Goal: Information Seeking & Learning: Understand process/instructions

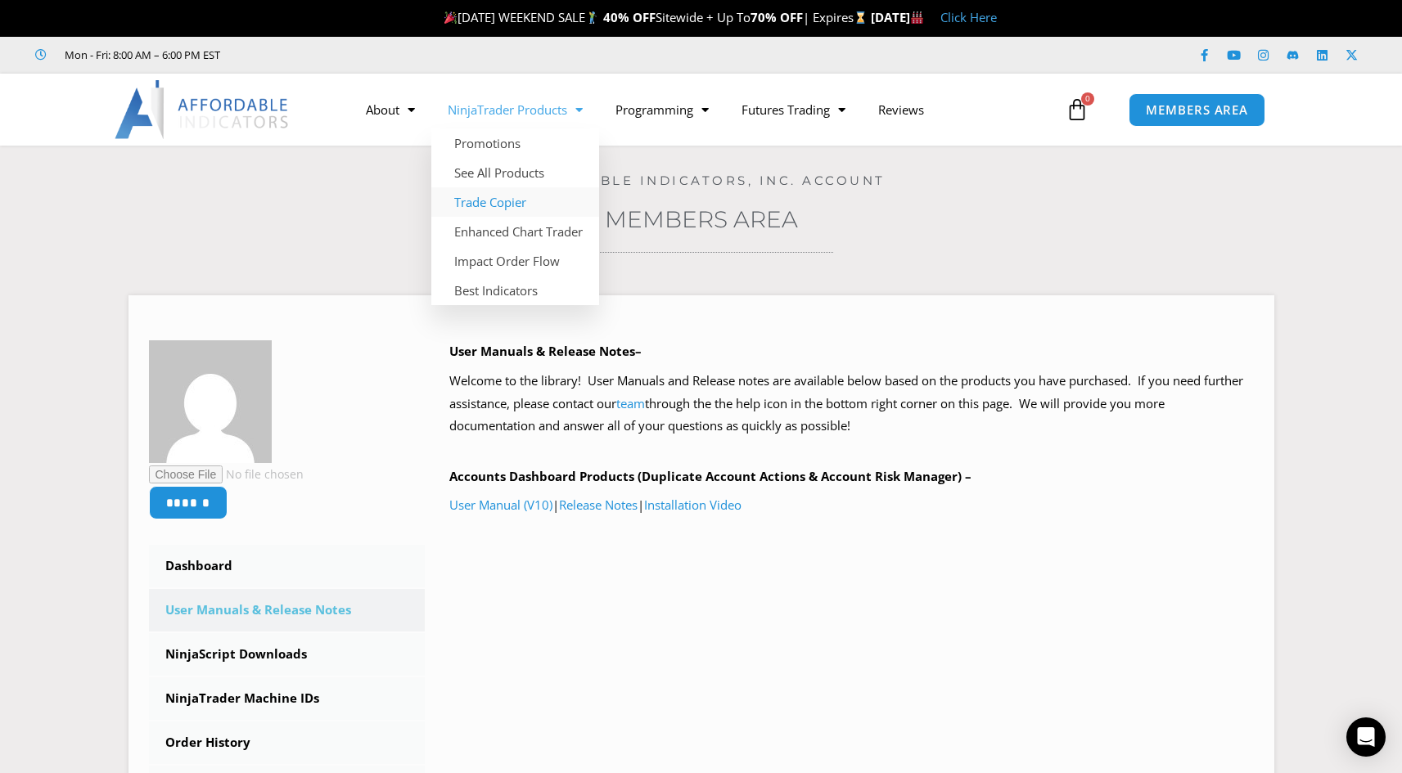
click at [509, 207] on link "Trade Copier" at bounding box center [515, 201] width 168 height 29
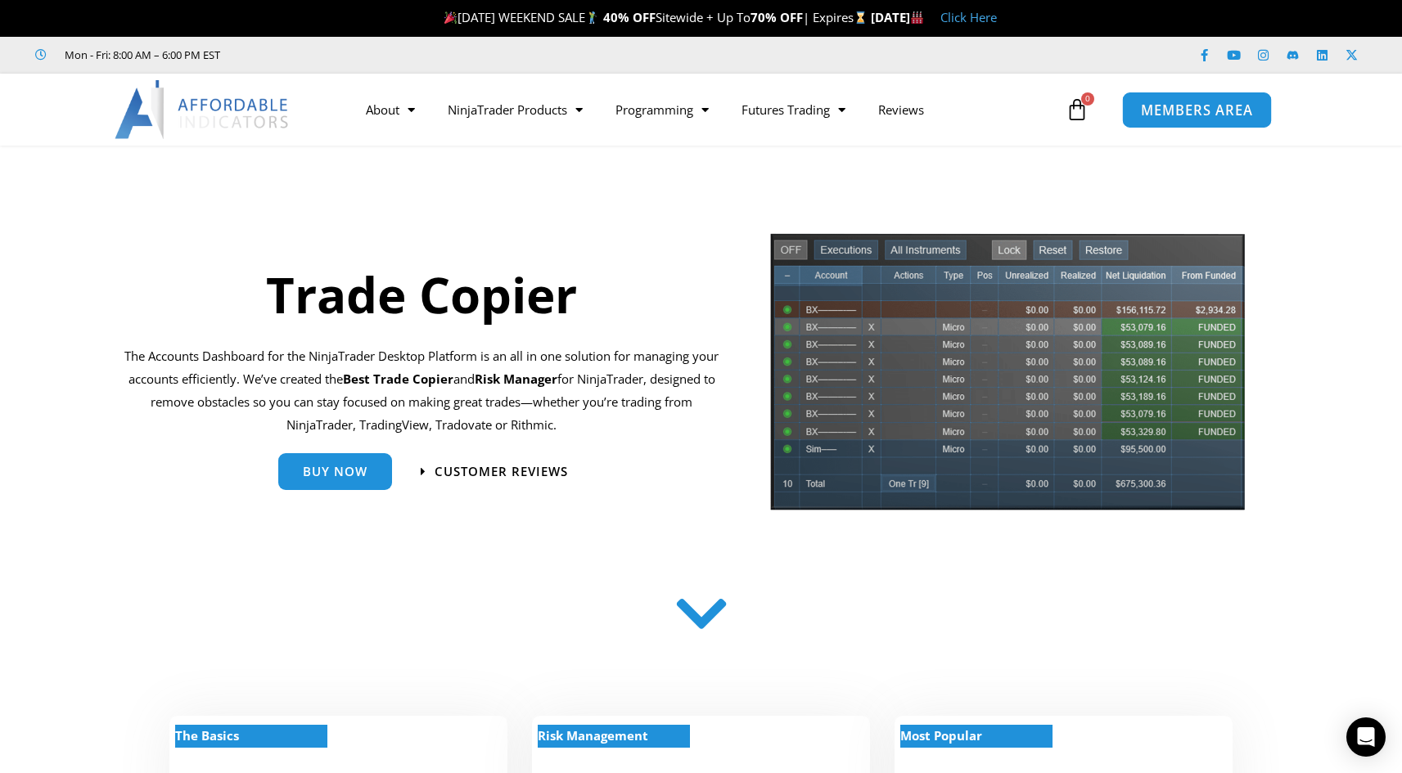
click at [1219, 103] on span "MEMBERS AREA" at bounding box center [1197, 110] width 112 height 14
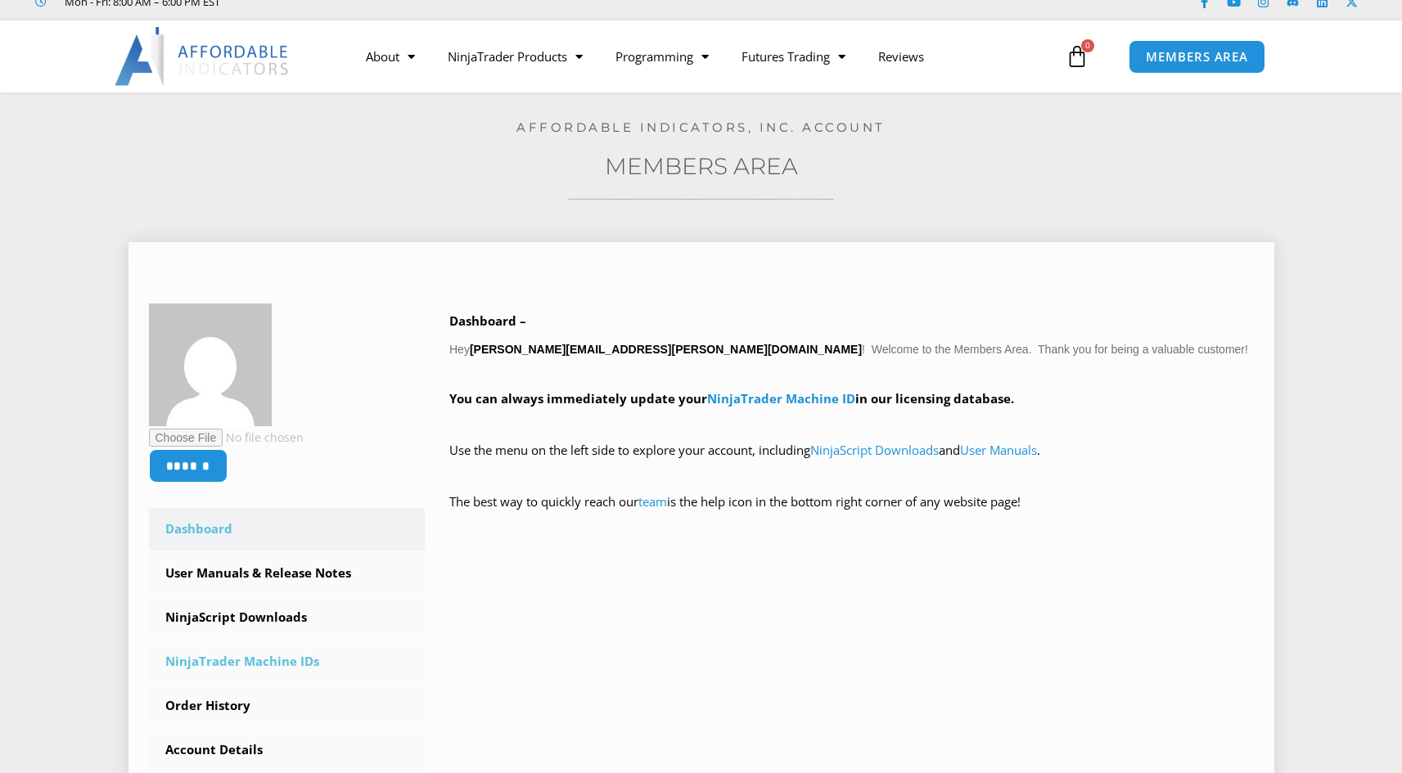
scroll to position [82, 0]
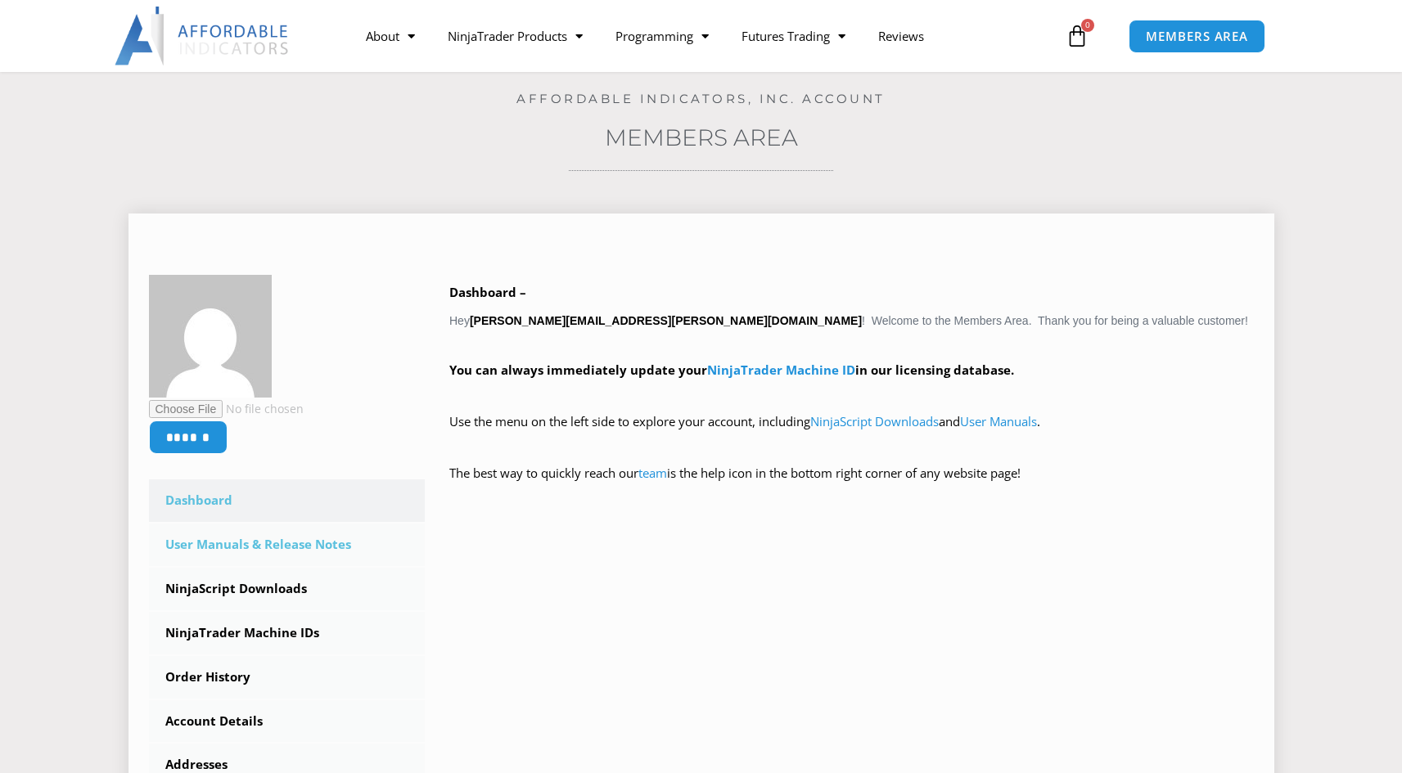
click at [328, 550] on link "User Manuals & Release Notes" at bounding box center [287, 545] width 277 height 43
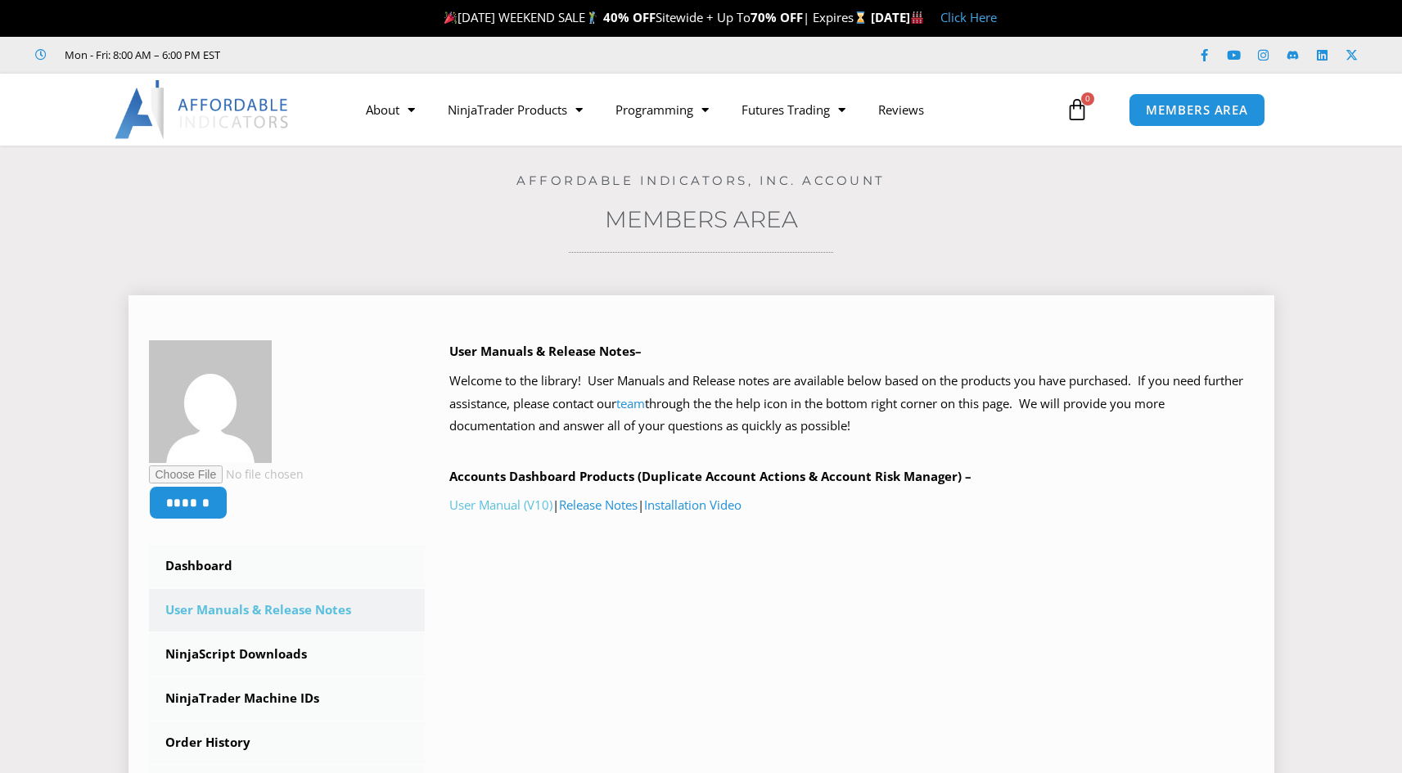
click at [488, 501] on link "User Manual (V10)" at bounding box center [500, 505] width 103 height 16
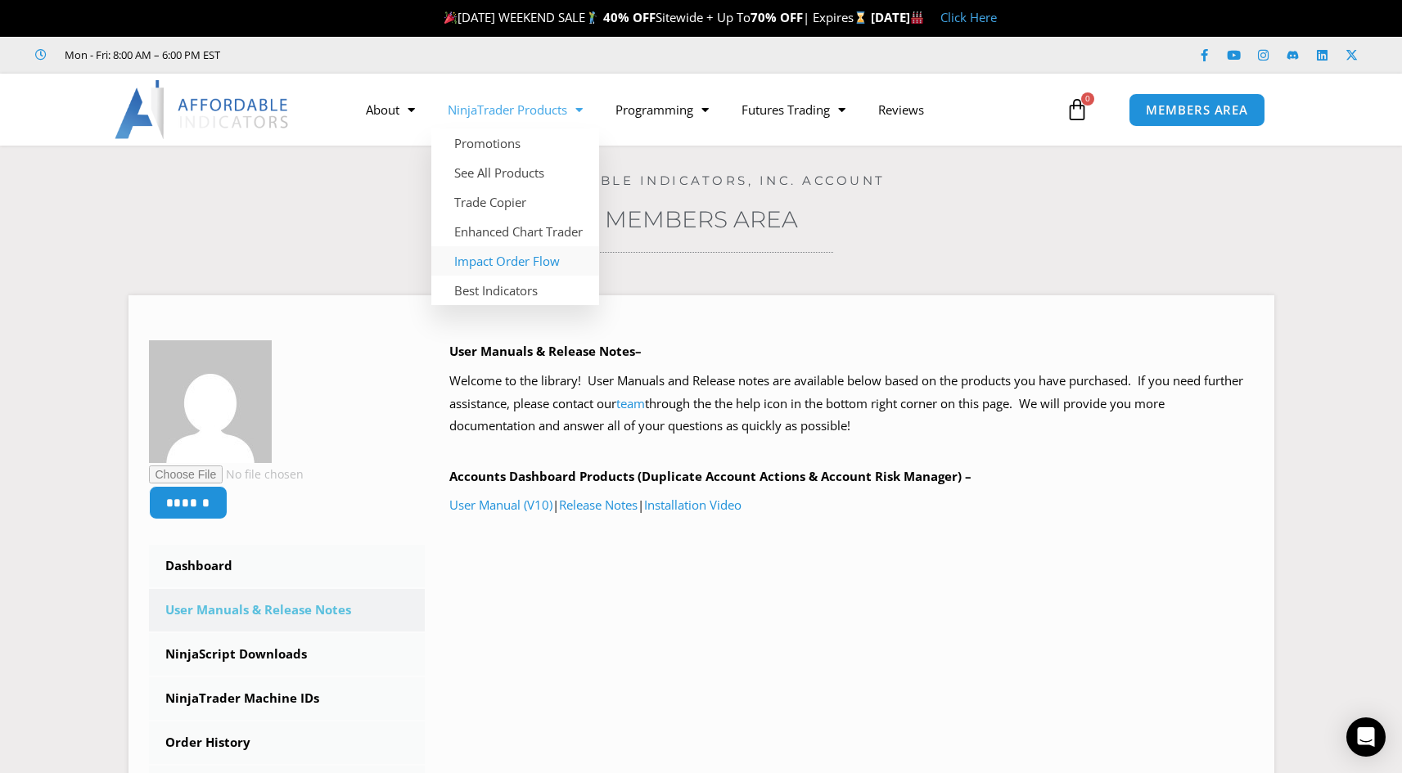
click at [529, 260] on link "Impact Order Flow" at bounding box center [515, 260] width 168 height 29
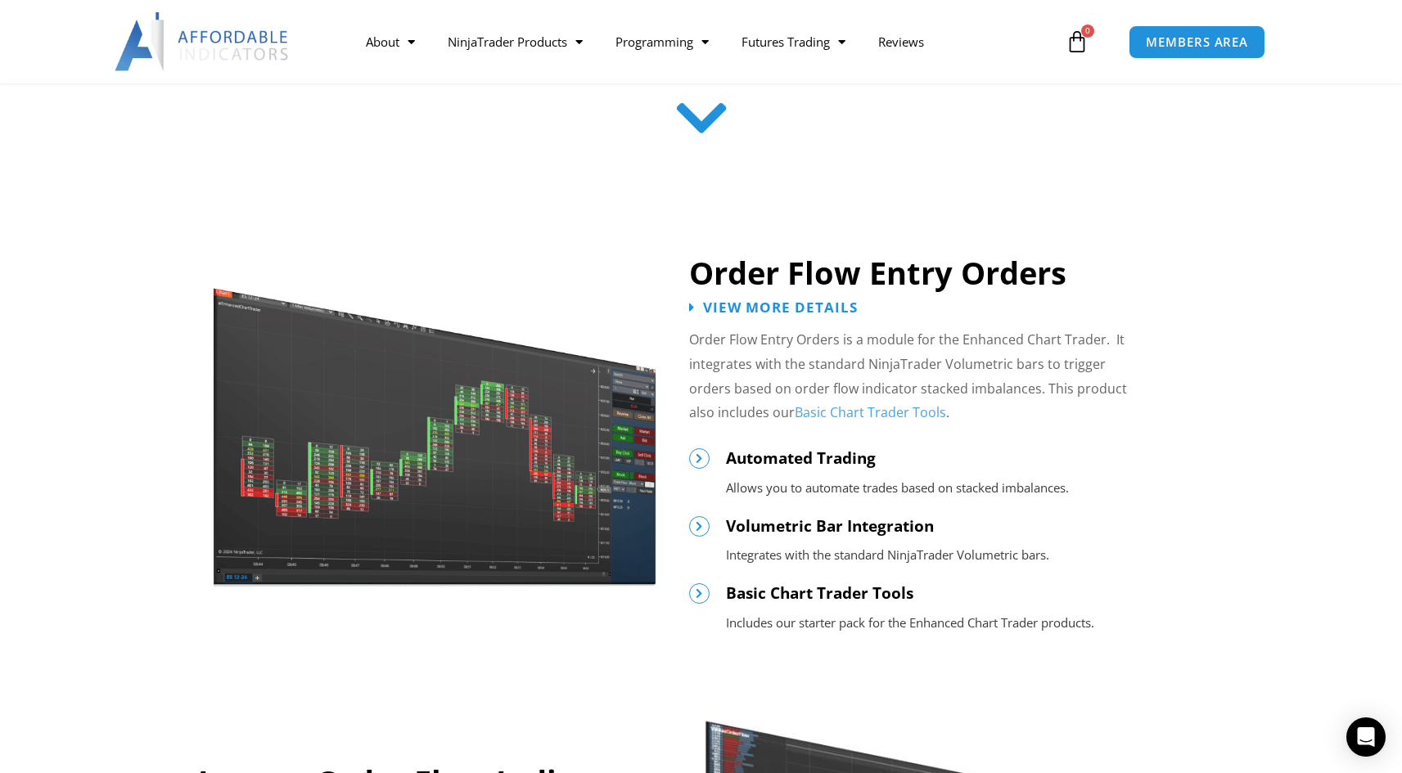
scroll to position [409, 0]
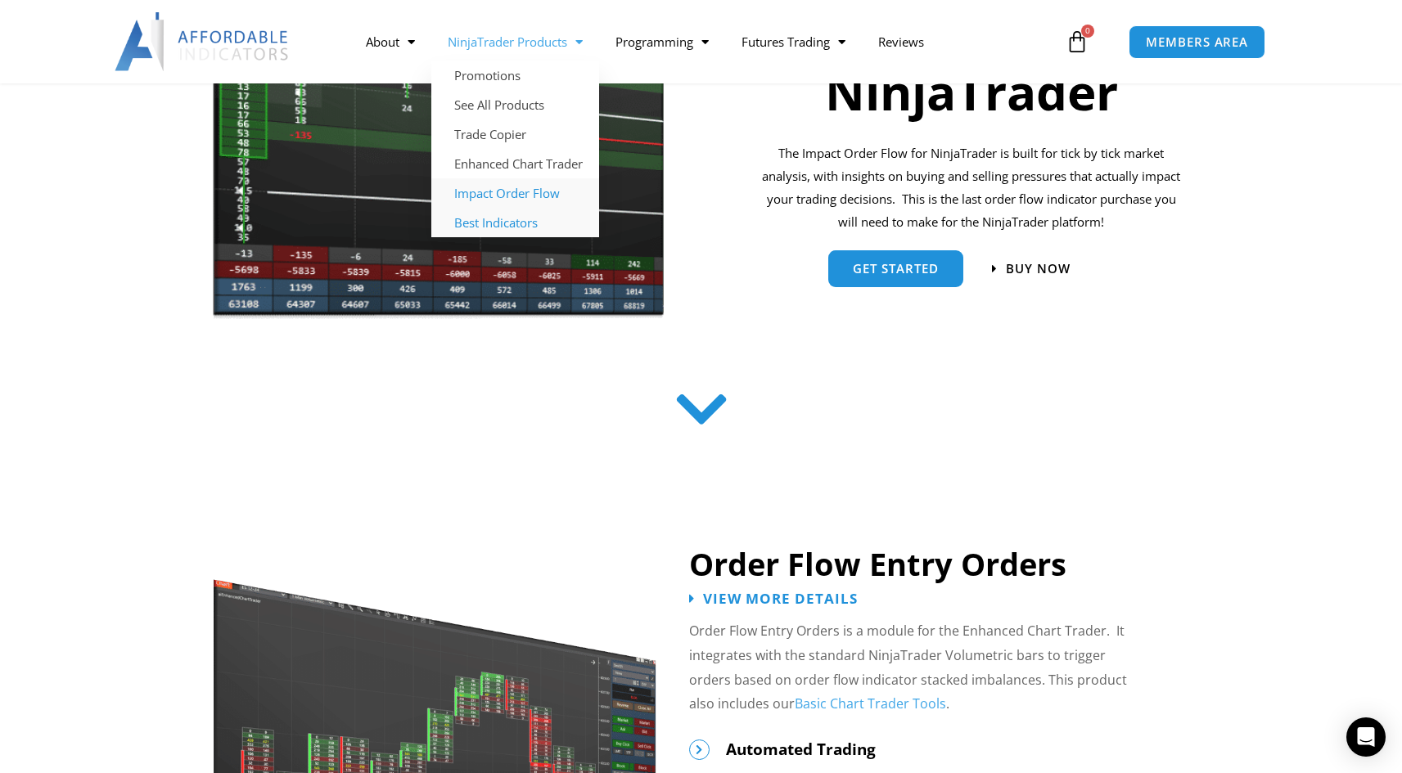
click at [510, 225] on link "Best Indicators" at bounding box center [515, 222] width 168 height 29
